Goal: Contribute content: Contribute content

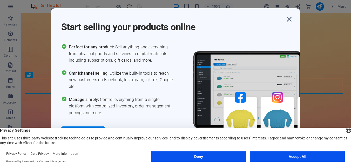
scroll to position [83, 0]
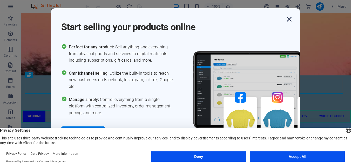
click at [288, 19] on icon "button" at bounding box center [289, 19] width 9 height 9
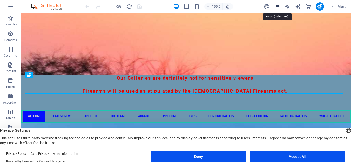
click at [277, 6] on icon "pages" at bounding box center [277, 7] width 6 height 6
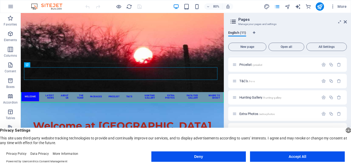
scroll to position [81, 0]
click at [241, 94] on span "Hunting Gallery /hunting-gallery" at bounding box center [261, 96] width 42 height 4
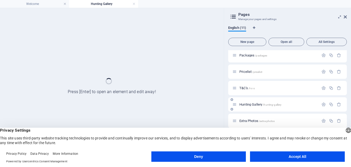
scroll to position [0, 0]
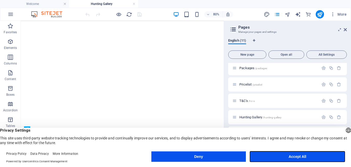
click at [295, 156] on button "Accept All" at bounding box center [297, 156] width 95 height 10
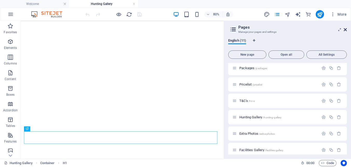
click at [346, 29] on icon at bounding box center [345, 30] width 3 height 4
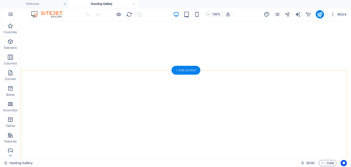
click at [186, 69] on div "+ Add section" at bounding box center [186, 70] width 29 height 9
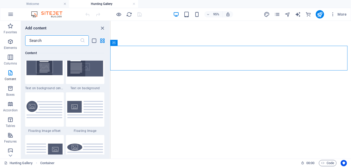
scroll to position [1091, 0]
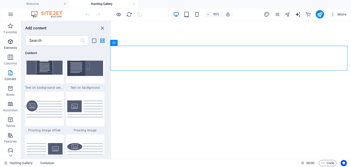
click at [10, 46] on p "Elements" at bounding box center [10, 48] width 13 height 4
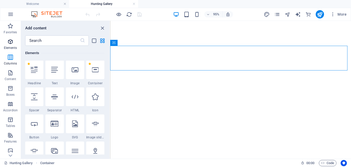
scroll to position [55, 0]
click at [76, 74] on div at bounding box center [75, 70] width 18 height 19
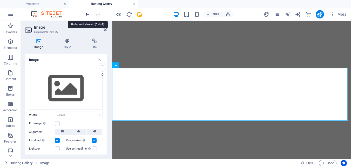
click at [87, 15] on icon "undo" at bounding box center [88, 14] width 6 height 6
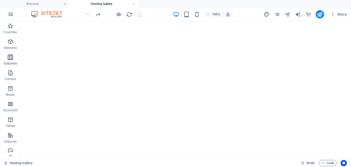
click at [10, 57] on icon "button" at bounding box center [10, 57] width 6 height 6
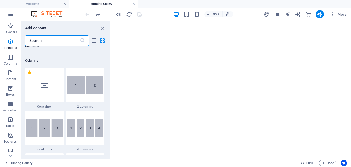
scroll to position [257, 0]
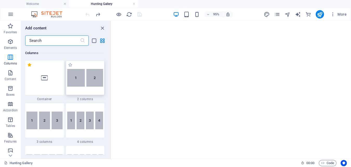
click at [91, 83] on img at bounding box center [85, 78] width 36 height 18
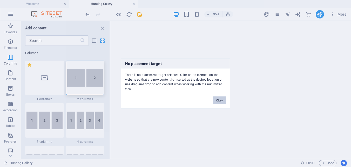
click at [219, 102] on button "Okay" at bounding box center [219, 100] width 13 height 8
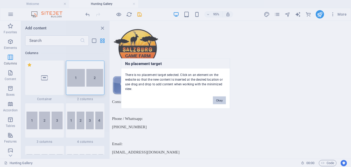
scroll to position [104, 0]
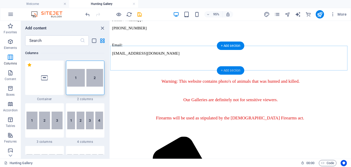
click at [231, 69] on div "+ Add section" at bounding box center [230, 70] width 27 height 8
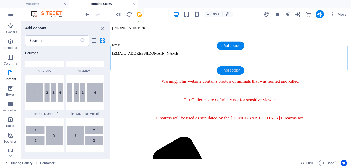
scroll to position [909, 0]
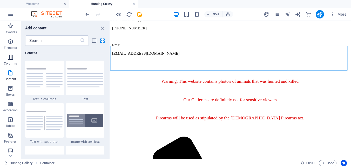
click at [10, 56] on icon "button" at bounding box center [10, 57] width 6 height 6
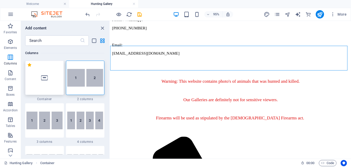
scroll to position [257, 0]
click at [82, 81] on img at bounding box center [85, 78] width 36 height 18
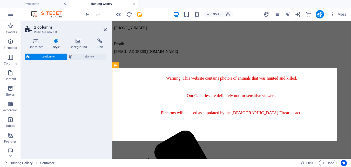
select select "rem"
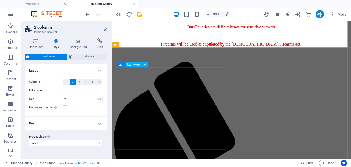
scroll to position [130, 0]
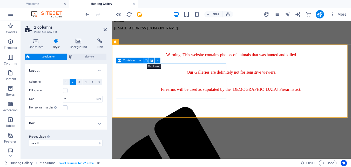
click at [146, 59] on icon at bounding box center [145, 60] width 3 height 5
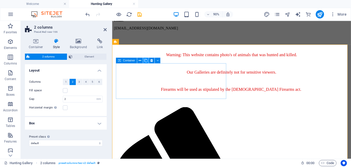
click at [146, 59] on icon at bounding box center [145, 60] width 3 height 5
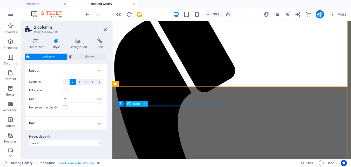
scroll to position [260, 0]
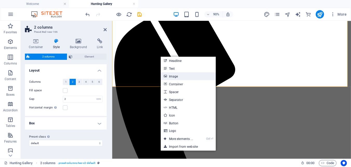
click at [174, 76] on link "Image" at bounding box center [188, 76] width 55 height 8
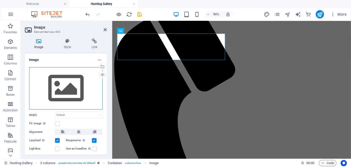
click at [49, 91] on div "Drag files here, click to choose files or select files from Files or our free s…" at bounding box center [66, 88] width 74 height 43
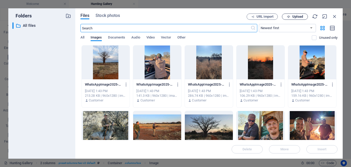
click at [302, 17] on span "Upload" at bounding box center [298, 16] width 11 height 3
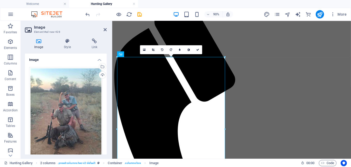
scroll to position [234, 0]
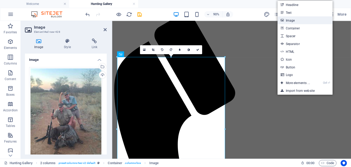
click at [295, 21] on link "Image" at bounding box center [305, 20] width 55 height 8
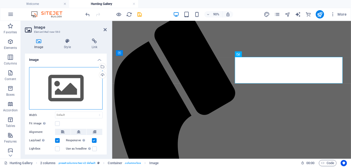
click at [70, 84] on div "Drag files here, click to choose files or select files from Files or our free s…" at bounding box center [66, 88] width 74 height 43
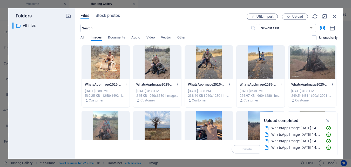
click at [320, 60] on div at bounding box center [312, 62] width 48 height 34
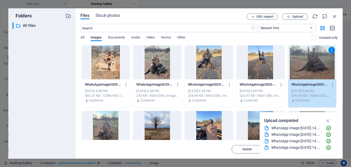
click at [320, 60] on div "1" at bounding box center [312, 62] width 48 height 34
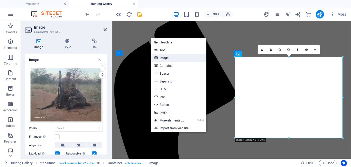
click at [164, 57] on link "Image" at bounding box center [179, 58] width 55 height 8
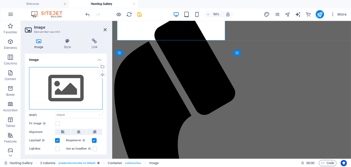
click at [70, 88] on div "Drag files here, click to choose files or select files from Files or our free s…" at bounding box center [66, 88] width 74 height 43
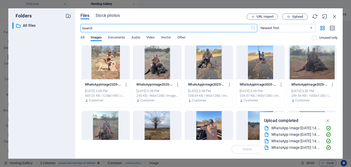
click at [261, 60] on div at bounding box center [261, 62] width 48 height 34
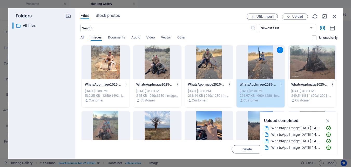
click at [261, 60] on div "1" at bounding box center [261, 62] width 48 height 34
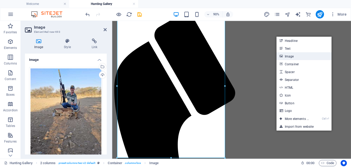
click at [287, 55] on link "Image" at bounding box center [304, 56] width 55 height 8
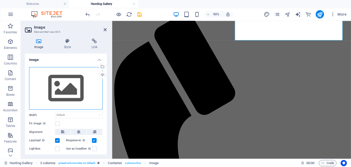
click at [64, 89] on div "Drag files here, click to choose files or select files from Files or our free s…" at bounding box center [66, 88] width 74 height 43
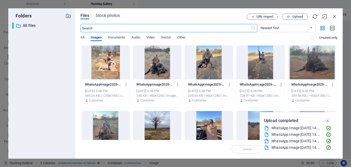
click at [207, 61] on div at bounding box center [209, 62] width 48 height 34
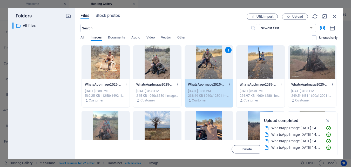
click at [207, 61] on div "1" at bounding box center [209, 62] width 48 height 34
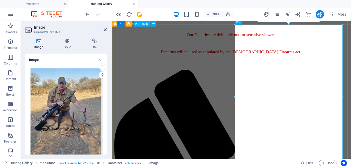
scroll to position [130, 0]
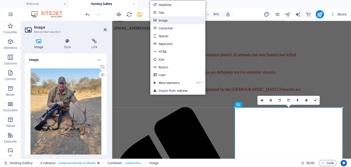
click at [168, 22] on link "Image" at bounding box center [177, 20] width 55 height 8
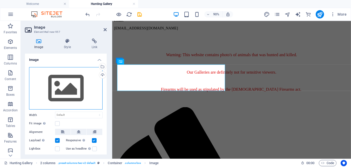
click at [65, 86] on div "Drag files here, click to choose files or select files from Files or our free s…" at bounding box center [66, 88] width 74 height 43
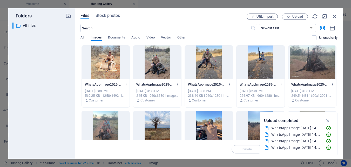
click at [156, 58] on div at bounding box center [157, 62] width 48 height 34
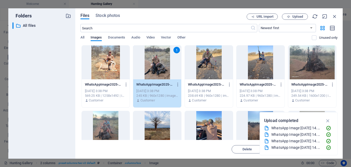
click at [156, 58] on div "1" at bounding box center [157, 62] width 48 height 34
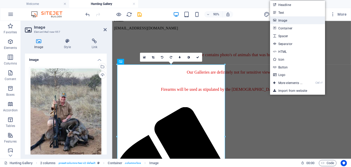
click at [286, 19] on link "Image" at bounding box center [297, 20] width 55 height 8
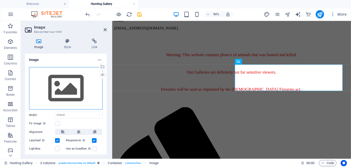
click at [52, 83] on div "Drag files here, click to choose files or select files from Files or our free s…" at bounding box center [66, 88] width 74 height 43
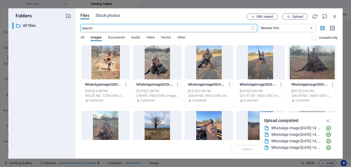
click at [109, 58] on div at bounding box center [106, 62] width 48 height 34
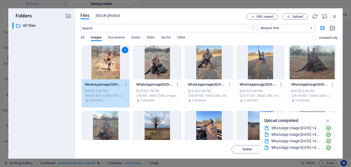
click at [109, 58] on div "1" at bounding box center [106, 62] width 48 height 34
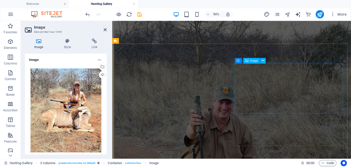
scroll to position [702, 0]
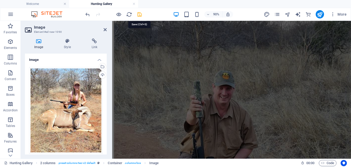
click at [141, 15] on icon "save" at bounding box center [140, 14] width 6 height 6
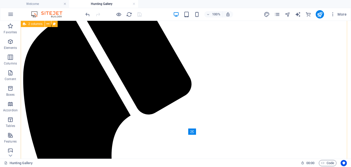
scroll to position [93, 0]
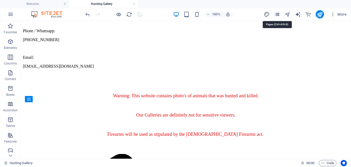
click at [277, 14] on icon "pages" at bounding box center [277, 14] width 6 height 6
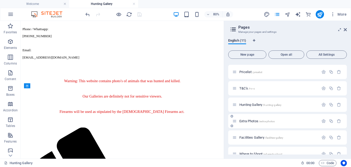
scroll to position [89, 0]
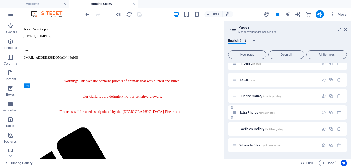
click at [253, 112] on span "Extra Photos /extra-photos" at bounding box center [257, 112] width 35 height 4
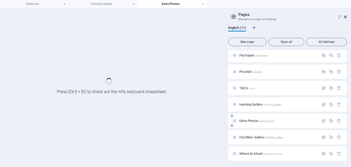
scroll to position [68, 0]
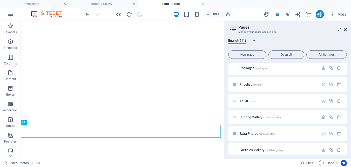
click at [345, 29] on icon at bounding box center [345, 30] width 3 height 4
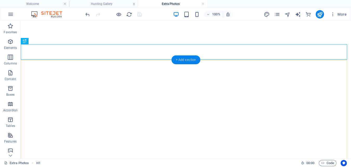
click at [187, 58] on div "+ Add section" at bounding box center [186, 59] width 29 height 9
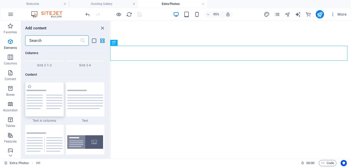
scroll to position [909, 0]
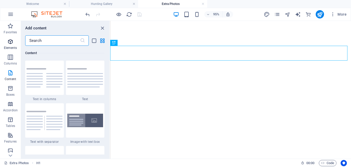
click at [10, 41] on icon "button" at bounding box center [10, 41] width 6 height 6
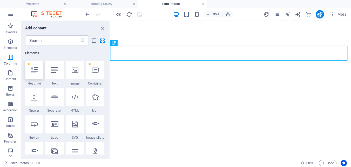
scroll to position [55, 0]
click at [10, 57] on icon "button" at bounding box center [10, 57] width 6 height 6
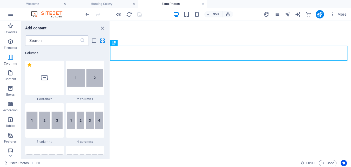
scroll to position [257, 0]
click at [82, 81] on img at bounding box center [85, 78] width 36 height 18
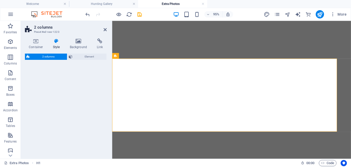
select select "rem"
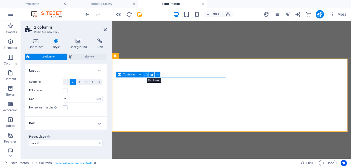
click at [145, 74] on icon at bounding box center [145, 74] width 3 height 5
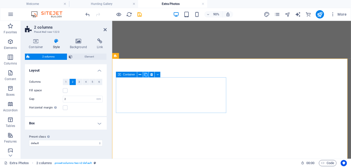
click at [145, 74] on icon at bounding box center [145, 74] width 3 height 5
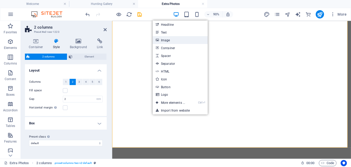
click at [167, 41] on link "Image" at bounding box center [180, 40] width 55 height 8
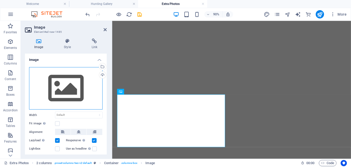
click at [64, 88] on div "Drag files here, click to choose files or select files from Files or our free s…" at bounding box center [66, 88] width 74 height 43
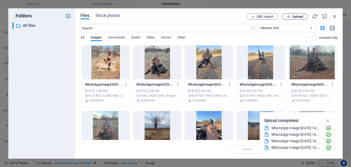
click at [297, 17] on span "Upload" at bounding box center [298, 16] width 11 height 3
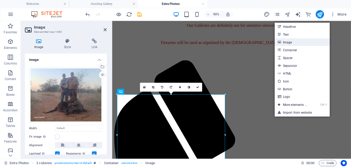
click at [291, 41] on link "Image" at bounding box center [302, 42] width 55 height 8
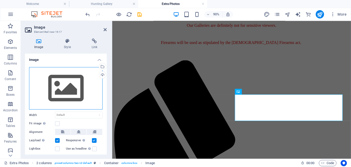
click at [52, 85] on div "Drag files here, click to choose files or select files from Files or our free s…" at bounding box center [66, 88] width 74 height 43
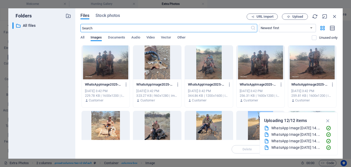
click at [160, 63] on div at bounding box center [157, 62] width 48 height 34
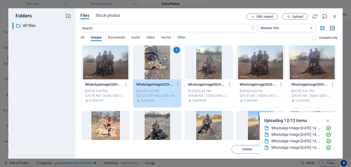
click at [160, 63] on div "1" at bounding box center [157, 62] width 48 height 34
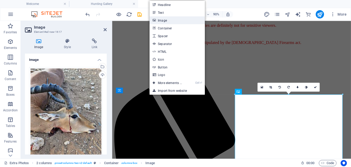
click at [163, 16] on link "Image" at bounding box center [177, 20] width 55 height 8
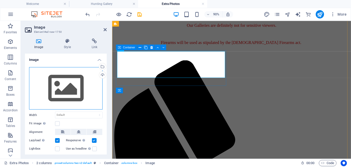
click at [64, 82] on div "Drag files here, click to choose files or select files from Files or our free s…" at bounding box center [66, 88] width 74 height 43
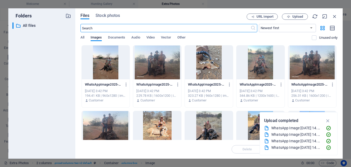
click at [110, 64] on div at bounding box center [106, 62] width 48 height 34
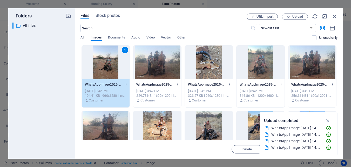
click at [110, 64] on div "1" at bounding box center [106, 62] width 48 height 34
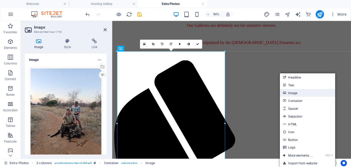
click at [292, 93] on link "Image" at bounding box center [307, 93] width 55 height 8
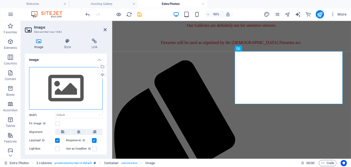
click at [65, 87] on div "Drag files here, click to choose files or select files from Files or our free s…" at bounding box center [66, 88] width 74 height 43
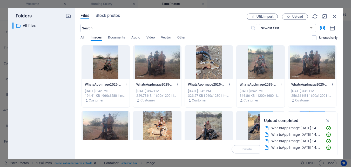
click at [158, 55] on div at bounding box center [157, 62] width 48 height 34
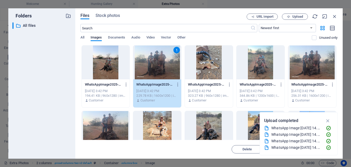
click at [158, 55] on div "1" at bounding box center [157, 62] width 48 height 34
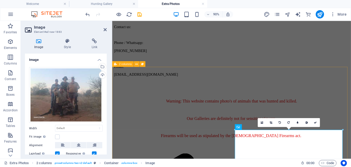
scroll to position [78, 0]
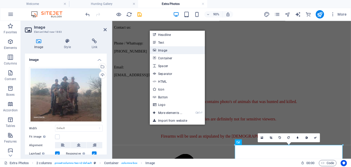
click at [159, 51] on link "Image" at bounding box center [177, 50] width 55 height 8
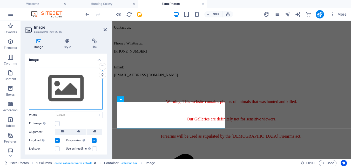
click at [60, 90] on div "Drag files here, click to choose files or select files from Files or our free s…" at bounding box center [66, 88] width 74 height 43
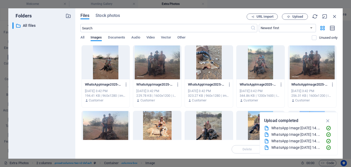
click at [317, 60] on div at bounding box center [312, 62] width 48 height 34
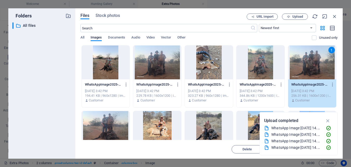
click at [317, 60] on div "1" at bounding box center [312, 62] width 48 height 34
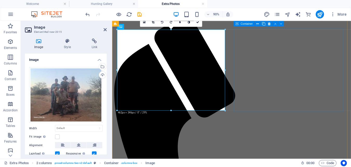
scroll to position [130, 0]
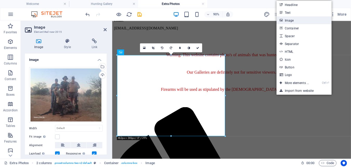
click at [290, 19] on link "Image" at bounding box center [304, 20] width 55 height 8
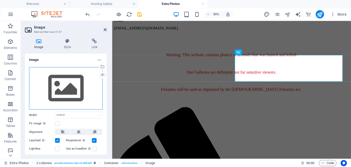
click at [66, 83] on div "Drag files here, click to choose files or select files from Files or our free s…" at bounding box center [66, 88] width 74 height 43
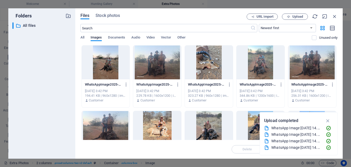
click at [262, 50] on div at bounding box center [261, 62] width 48 height 34
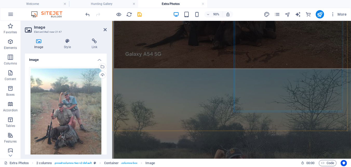
scroll to position [806, 0]
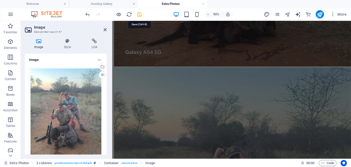
click at [140, 14] on icon "save" at bounding box center [140, 14] width 6 height 6
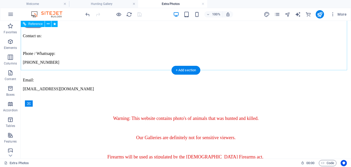
scroll to position [78, 0]
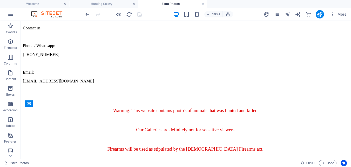
click at [140, 15] on div at bounding box center [113, 14] width 58 height 8
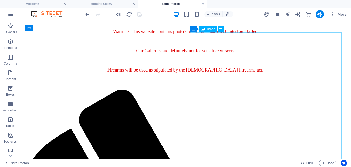
scroll to position [182, 0]
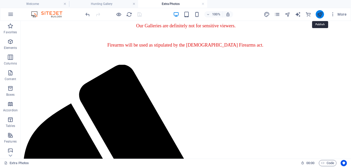
click at [320, 14] on icon "publish" at bounding box center [320, 14] width 6 height 6
